Goal: Task Accomplishment & Management: Manage account settings

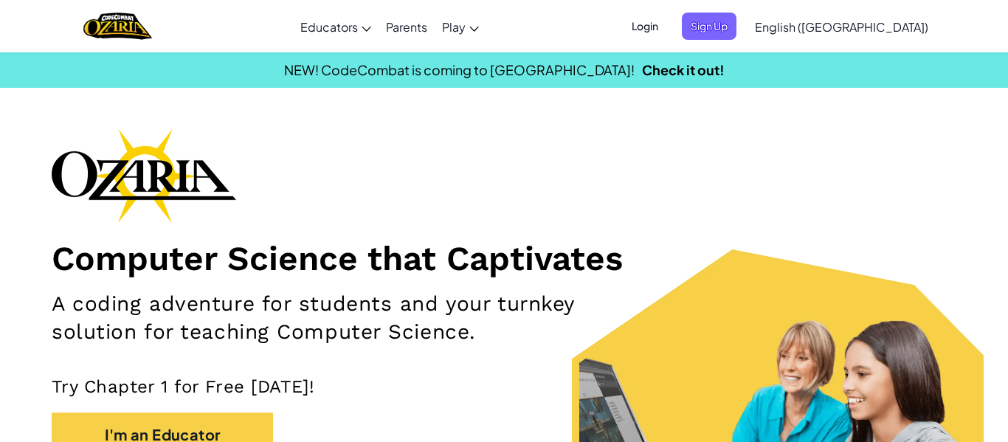
click at [667, 21] on span "Login" at bounding box center [645, 26] width 44 height 27
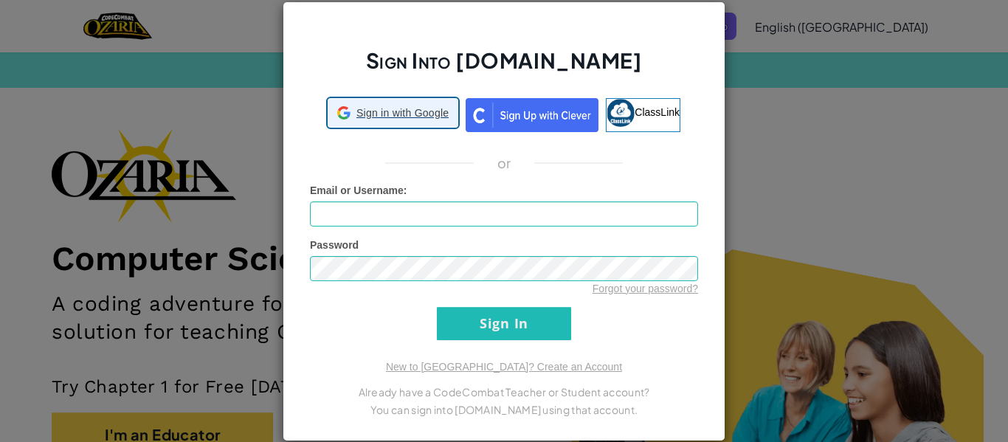
click at [398, 108] on span "Sign in with Google" at bounding box center [402, 113] width 92 height 15
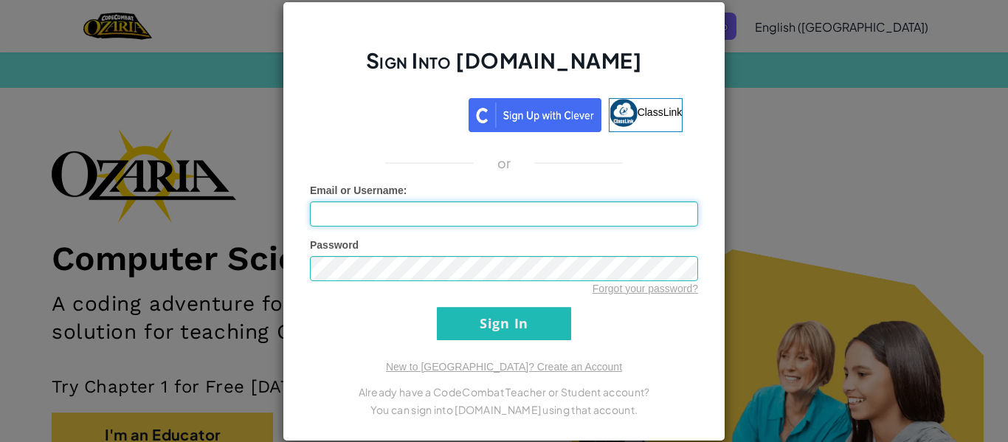
click at [391, 209] on input "Email or Username :" at bounding box center [504, 213] width 388 height 25
type input "xhammzl12"
click at [450, 336] on input "Sign In" at bounding box center [504, 323] width 134 height 33
